Goal: Task Accomplishment & Management: Use online tool/utility

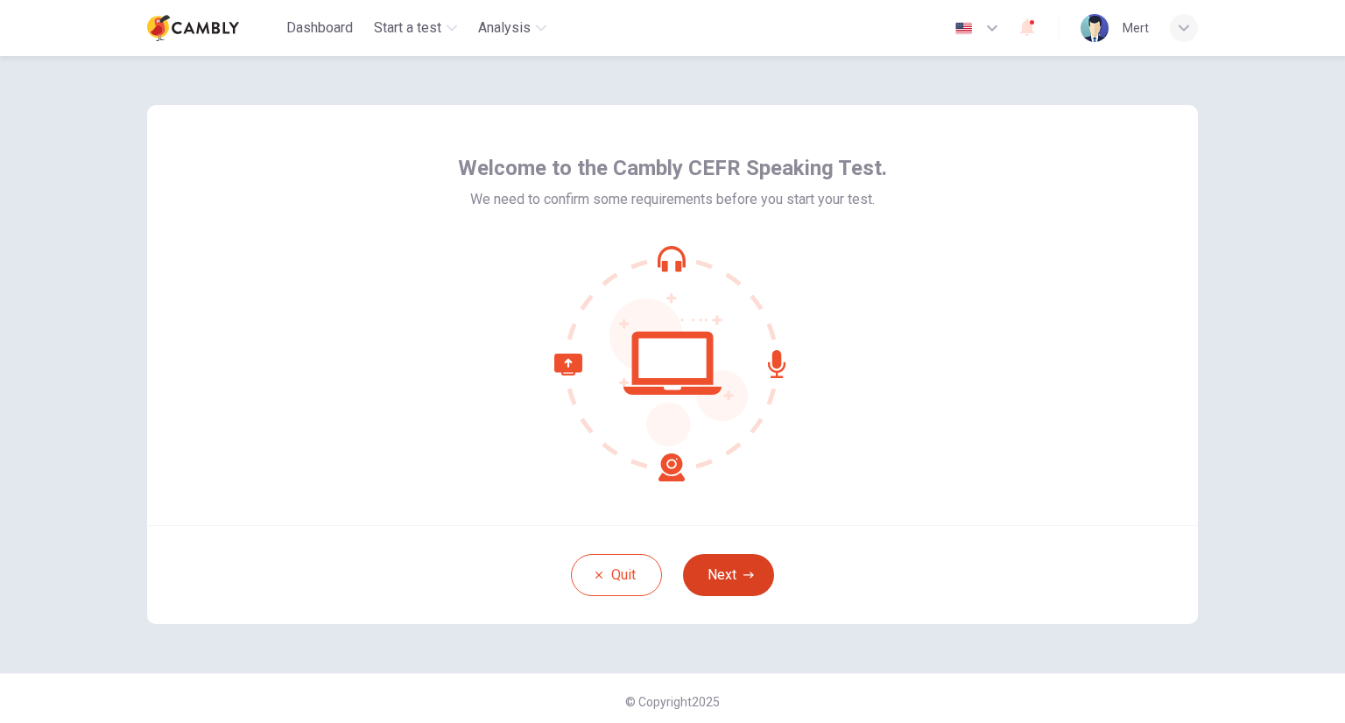
click at [730, 575] on button "Next" at bounding box center [728, 575] width 91 height 42
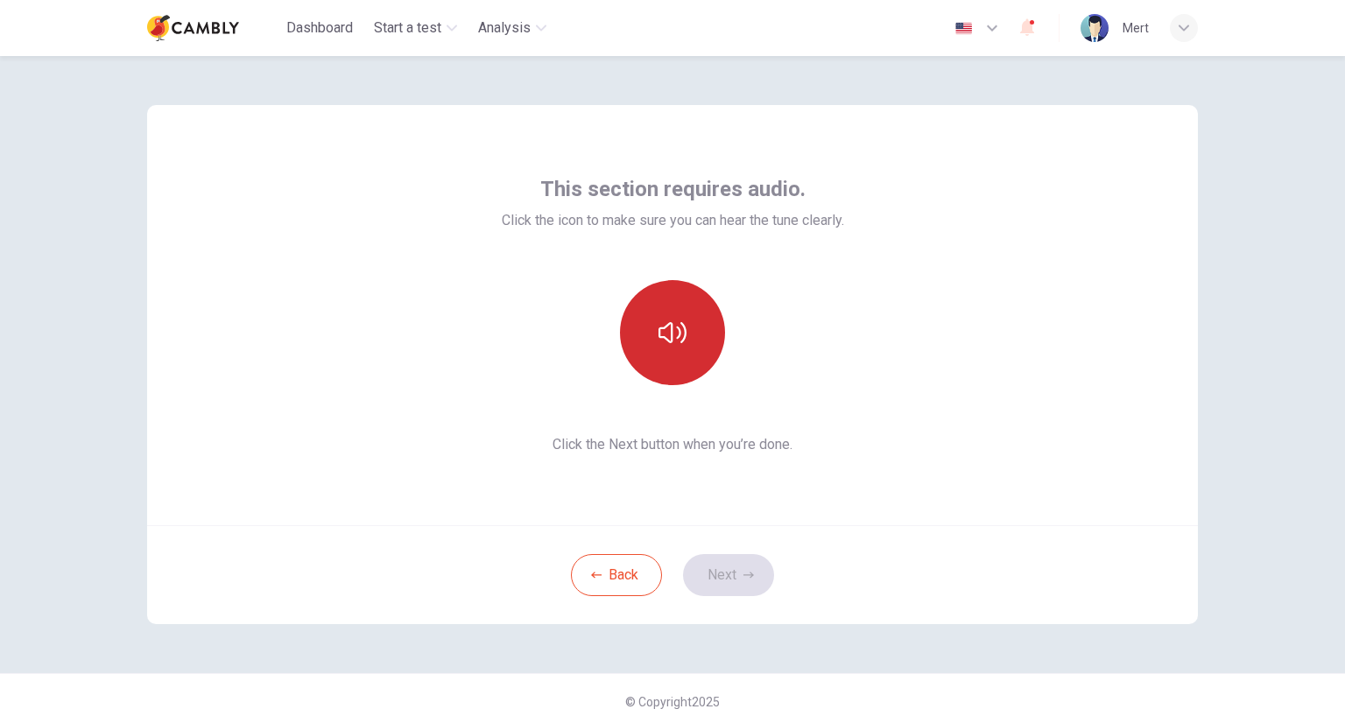
click at [683, 344] on button "button" at bounding box center [672, 332] width 105 height 105
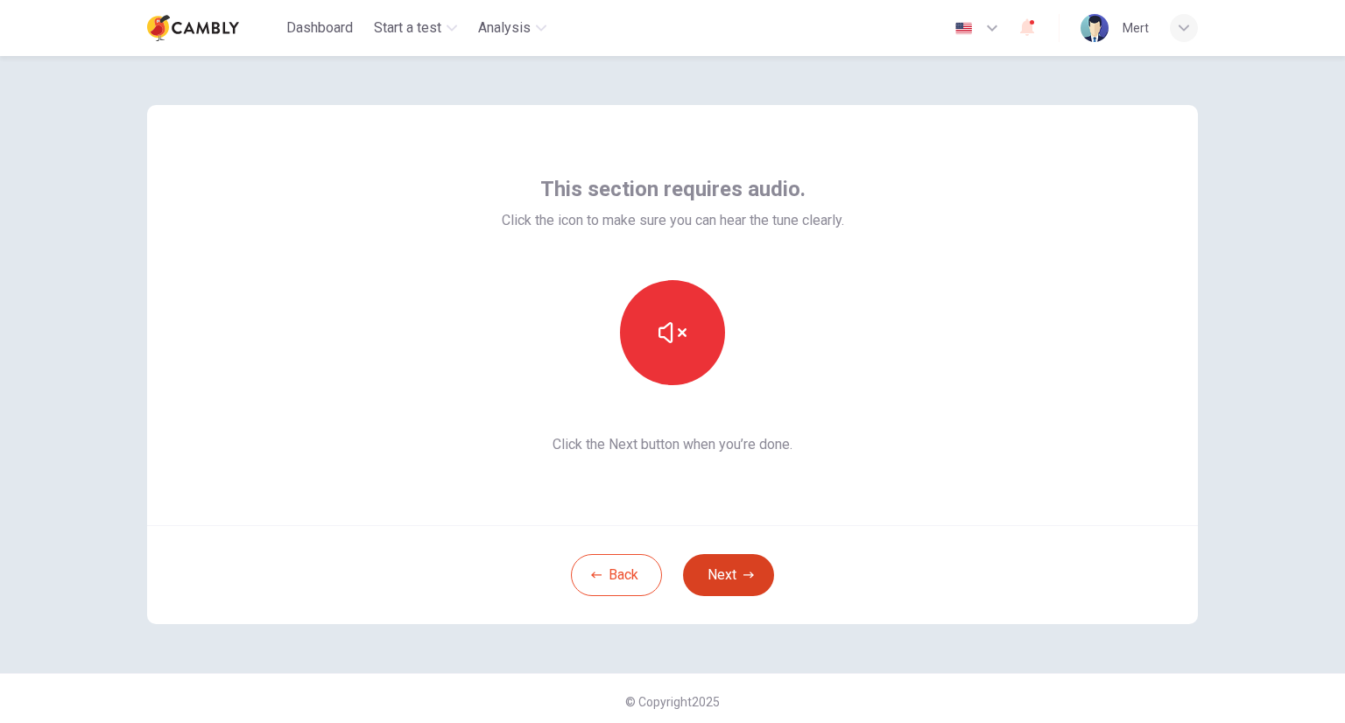
click at [738, 580] on button "Next" at bounding box center [728, 575] width 91 height 42
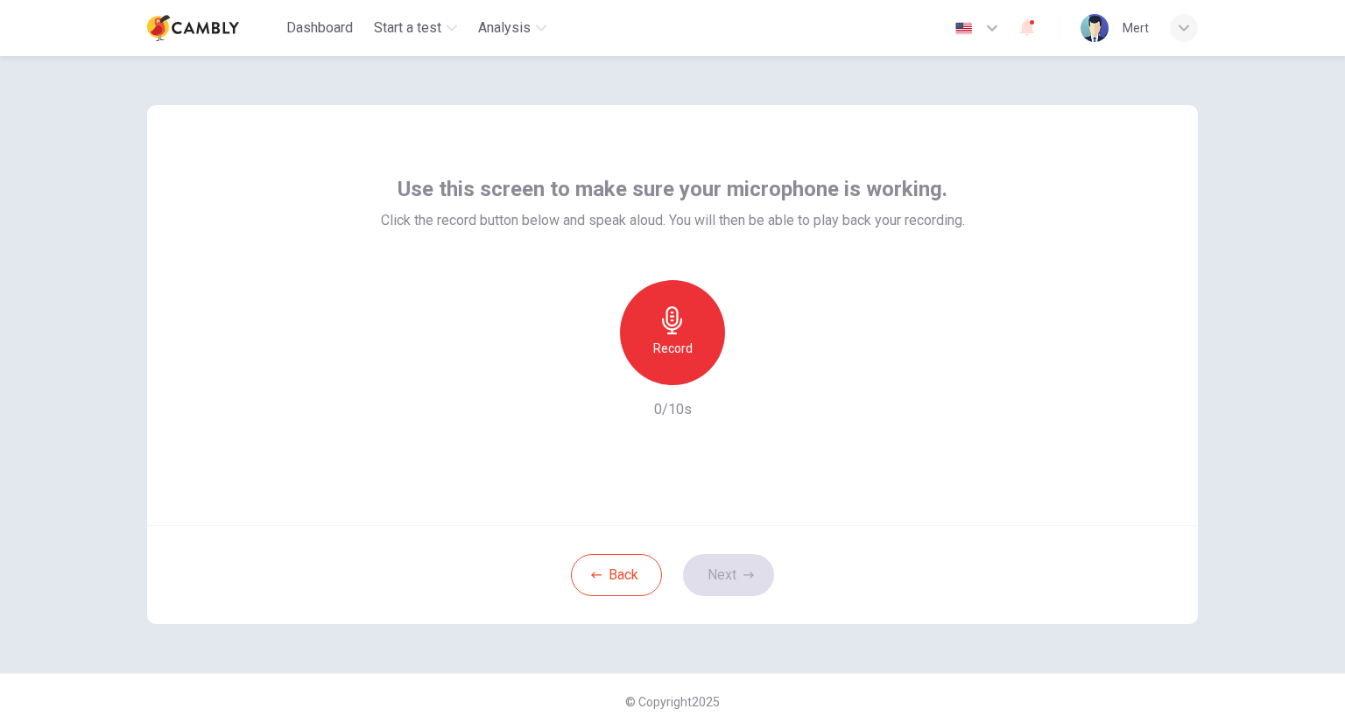
click at [652, 325] on div "Record" at bounding box center [672, 332] width 105 height 105
click at [693, 355] on div "Stop" at bounding box center [672, 332] width 105 height 105
click at [752, 376] on icon "button" at bounding box center [753, 371] width 18 height 18
click at [208, 18] on img at bounding box center [193, 28] width 92 height 35
